Goal: Task Accomplishment & Management: Manage account settings

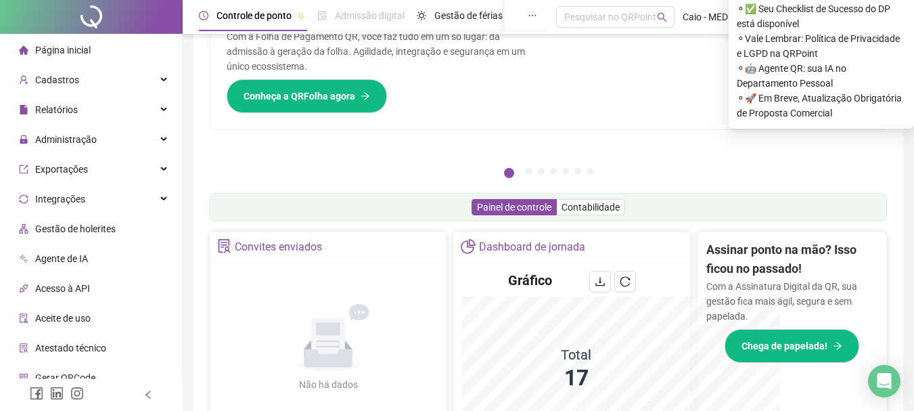
scroll to position [267, 0]
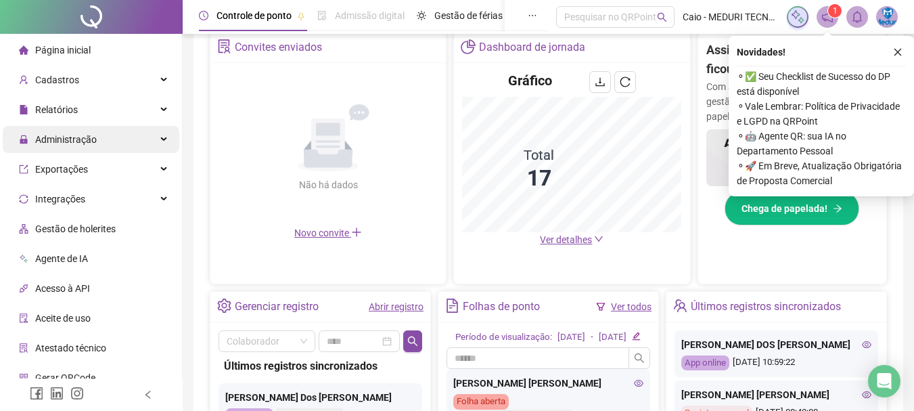
click at [70, 143] on span "Administração" at bounding box center [66, 139] width 62 height 11
click at [71, 137] on span "Administração" at bounding box center [66, 139] width 62 height 11
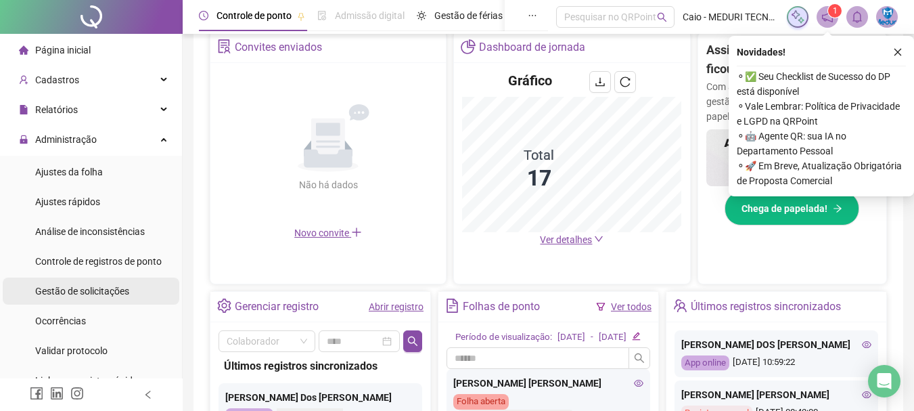
click at [71, 292] on span "Gestão de solicitações" at bounding box center [82, 291] width 94 height 11
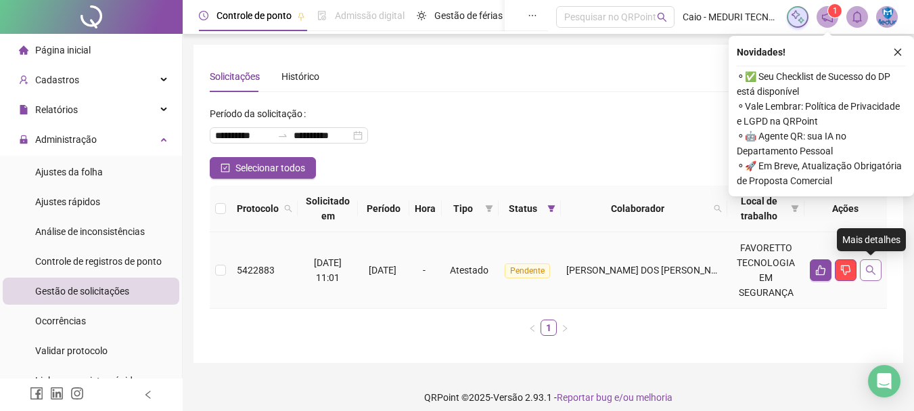
click at [869, 273] on icon "search" at bounding box center [870, 270] width 11 height 11
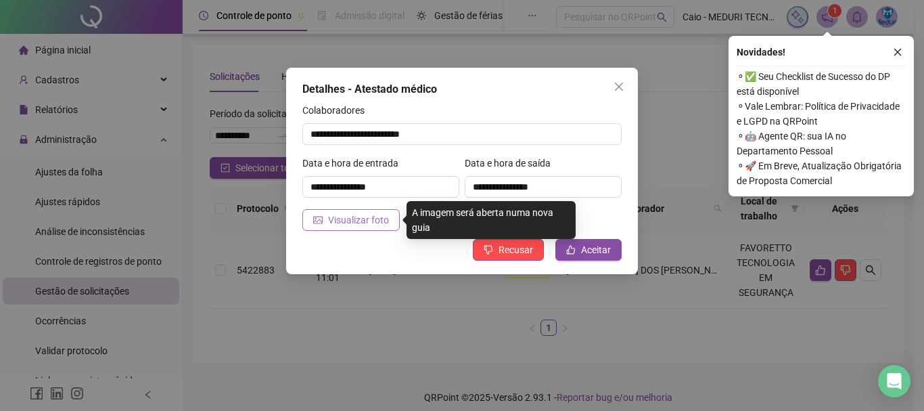
click at [354, 225] on span "Visualizar foto" at bounding box center [358, 219] width 61 height 15
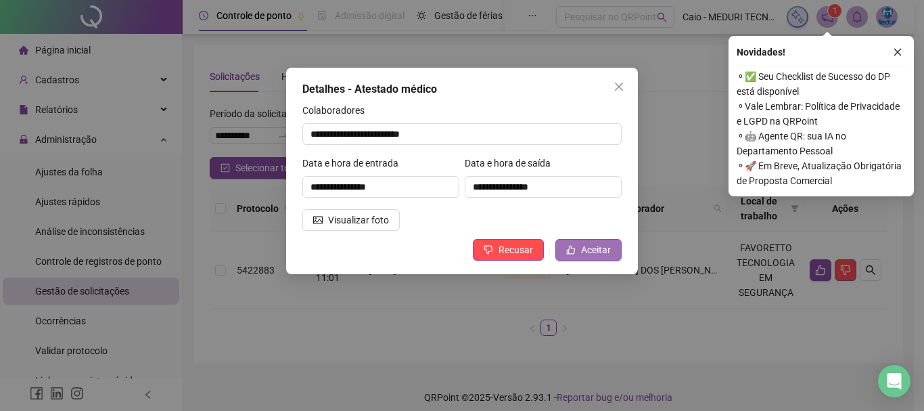
click at [576, 246] on icon "like" at bounding box center [570, 249] width 9 height 9
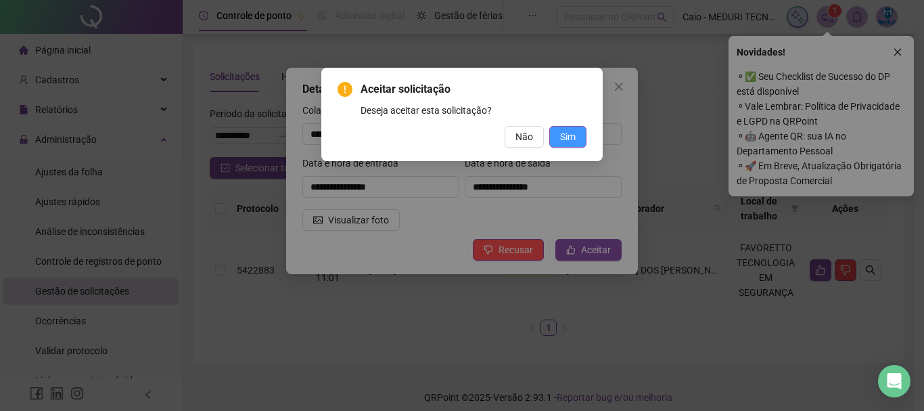
click at [569, 139] on span "Sim" at bounding box center [568, 136] width 16 height 15
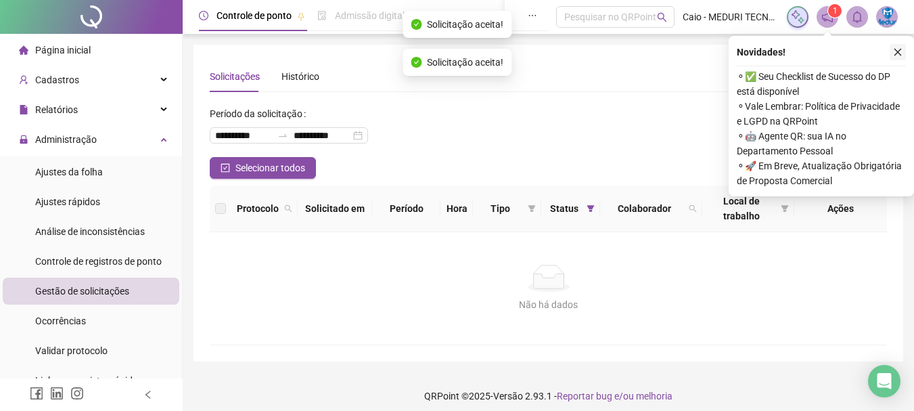
click at [899, 53] on icon "close" at bounding box center [897, 51] width 9 height 9
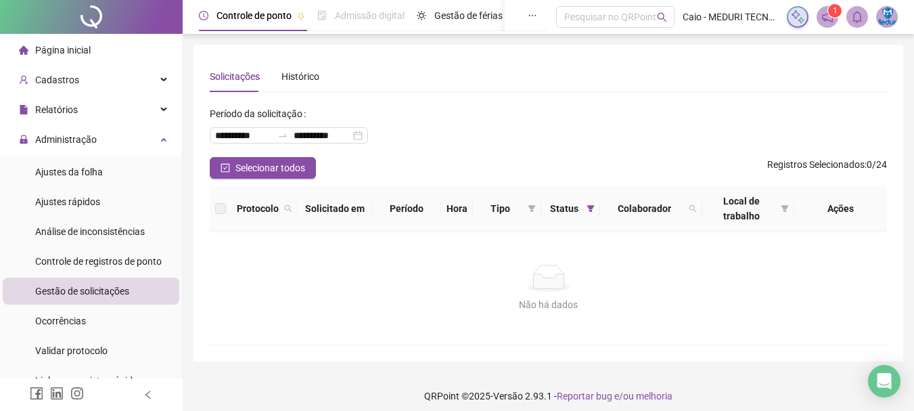
click at [299, 273] on div "Não há dados" at bounding box center [548, 278] width 645 height 27
